Goal: Transaction & Acquisition: Purchase product/service

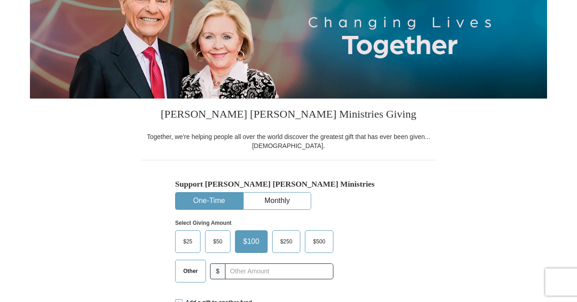
click at [185, 273] on span "Other" at bounding box center [191, 271] width 24 height 14
click at [0, 0] on input "Other" at bounding box center [0, 0] width 0 height 0
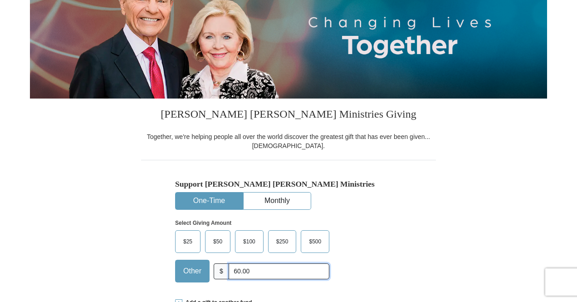
type input "60.00"
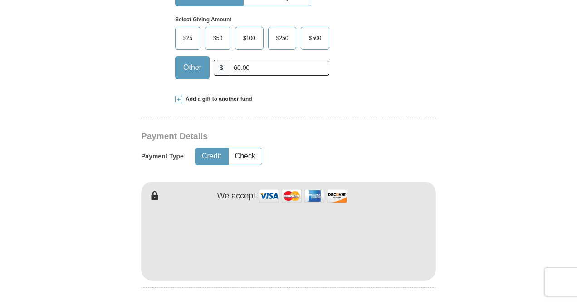
scroll to position [334, 0]
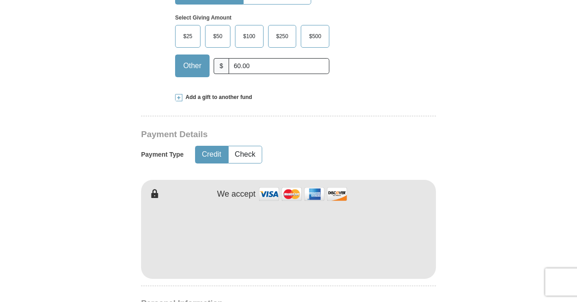
type input "[PERSON_NAME]"
click at [467, 212] on form "Already have an account? Sign in for faster giving. Don't have an account? Crea…" at bounding box center [288, 259] width 517 height 1112
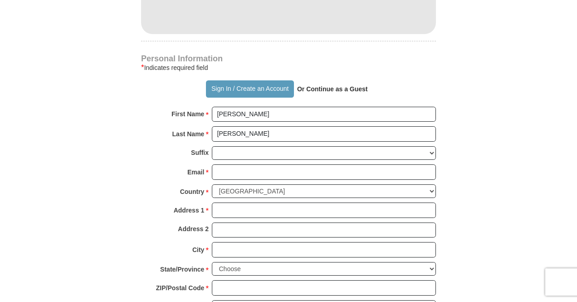
scroll to position [578, 0]
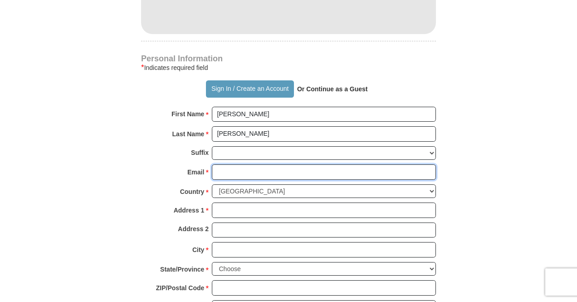
click at [305, 171] on input "Email *" at bounding box center [324, 171] width 224 height 15
type input "[EMAIL_ADDRESS][DOMAIN_NAME]"
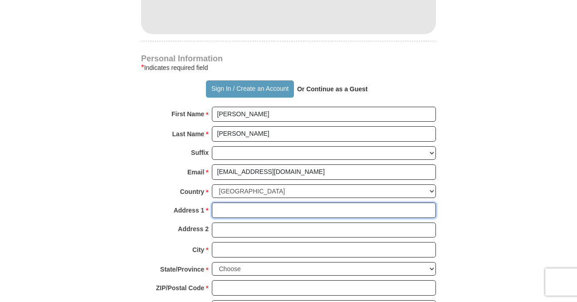
type input "[STREET_ADDRESS]"
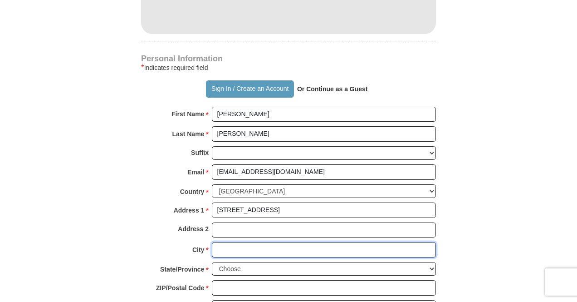
type input "SPOKANE"
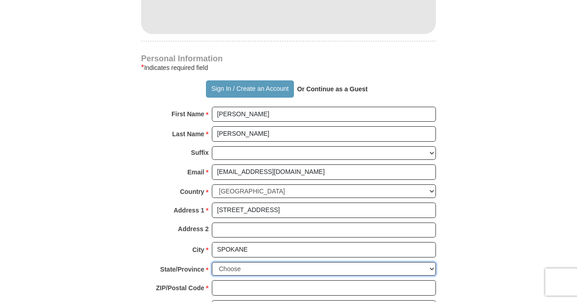
select select "WA"
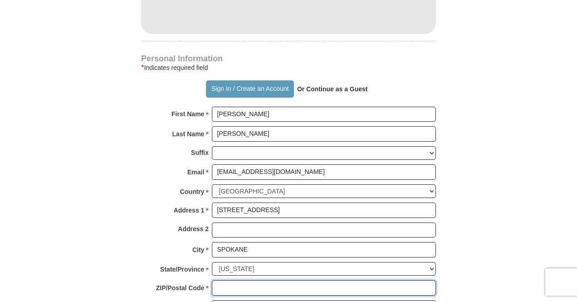
type input "99202"
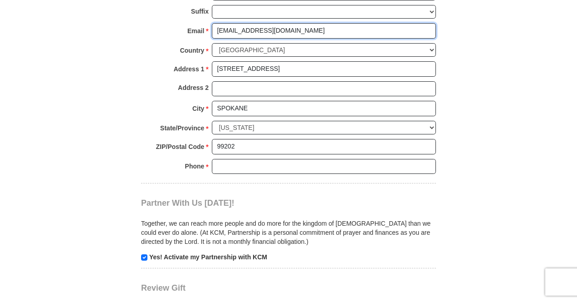
scroll to position [720, 0]
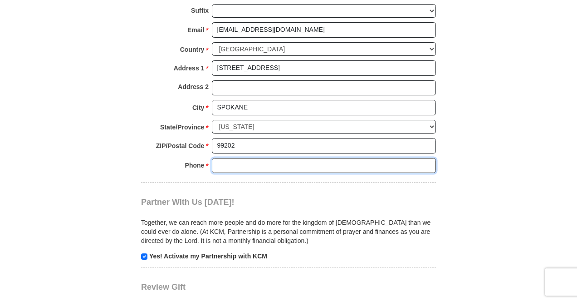
click at [338, 166] on input "Phone * *" at bounding box center [324, 165] width 224 height 15
type input "5099953273"
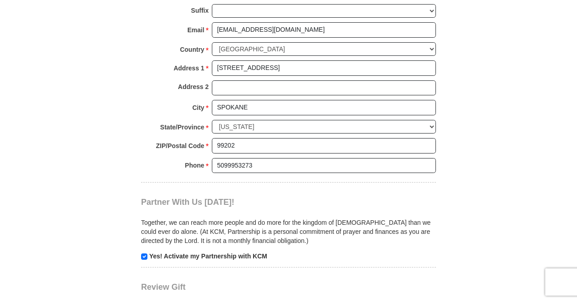
click at [302, 196] on div "Partner With Us [DATE]! Together, we can reach more people and do more for the …" at bounding box center [288, 221] width 295 height 78
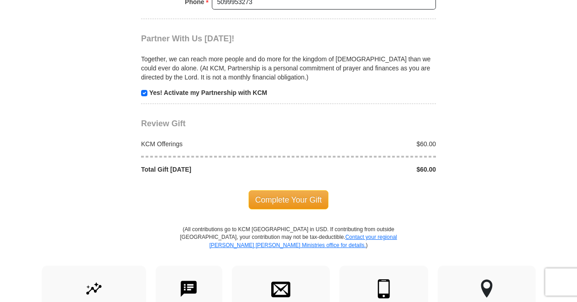
scroll to position [886, 0]
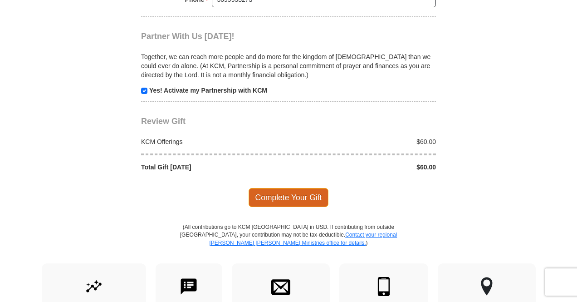
click at [278, 197] on span "Complete Your Gift" at bounding box center [288, 197] width 80 height 19
